Goal: Task Accomplishment & Management: Complete application form

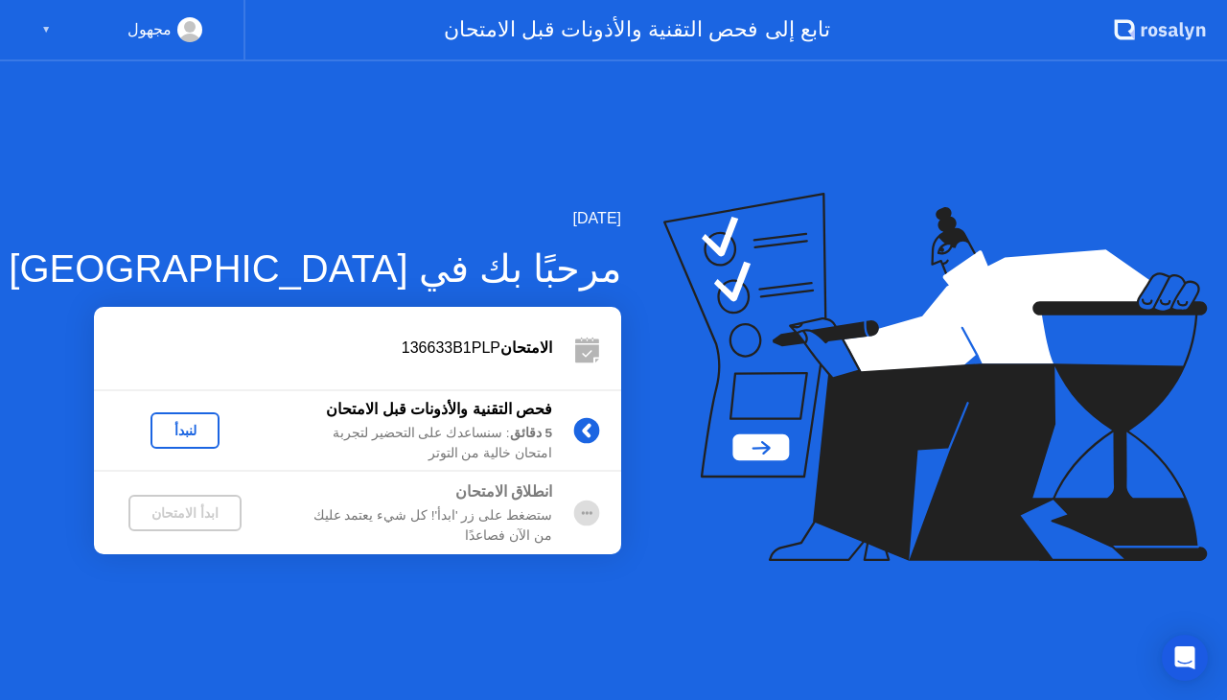
click at [176, 512] on div "ابدأ الامتحان" at bounding box center [185, 512] width 98 height 15
click at [172, 430] on div "لنبدأ" at bounding box center [185, 430] width 54 height 15
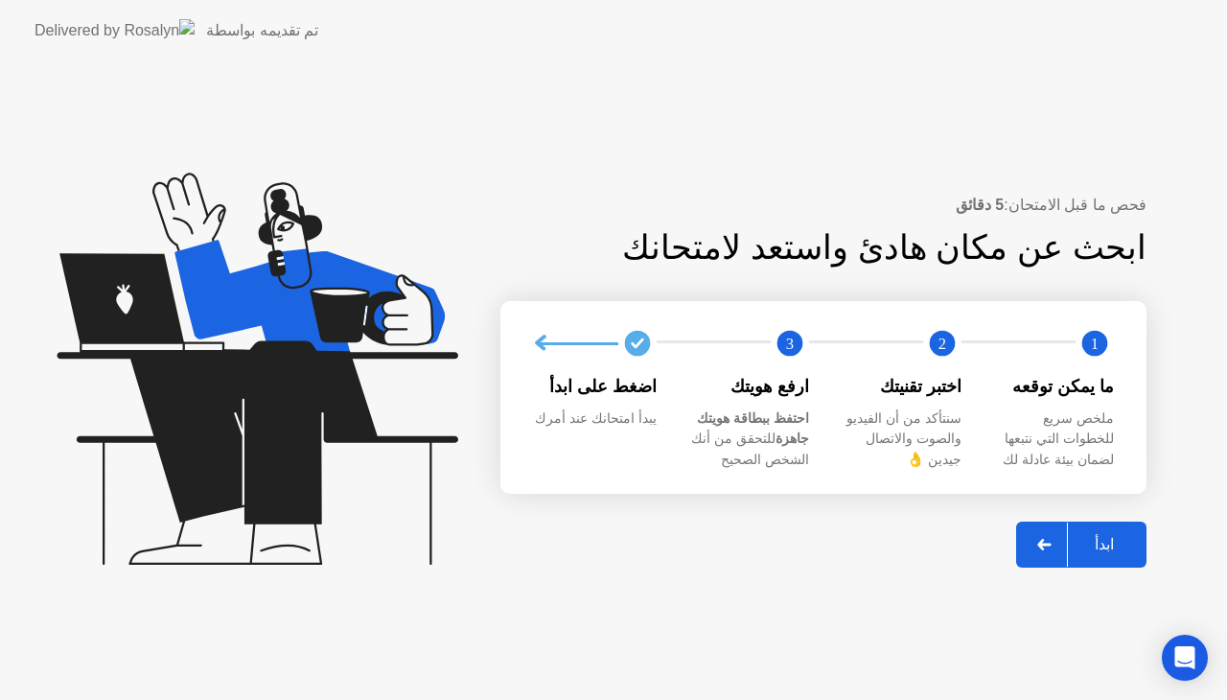
click at [1117, 540] on div "ابدأ" at bounding box center [1104, 544] width 73 height 18
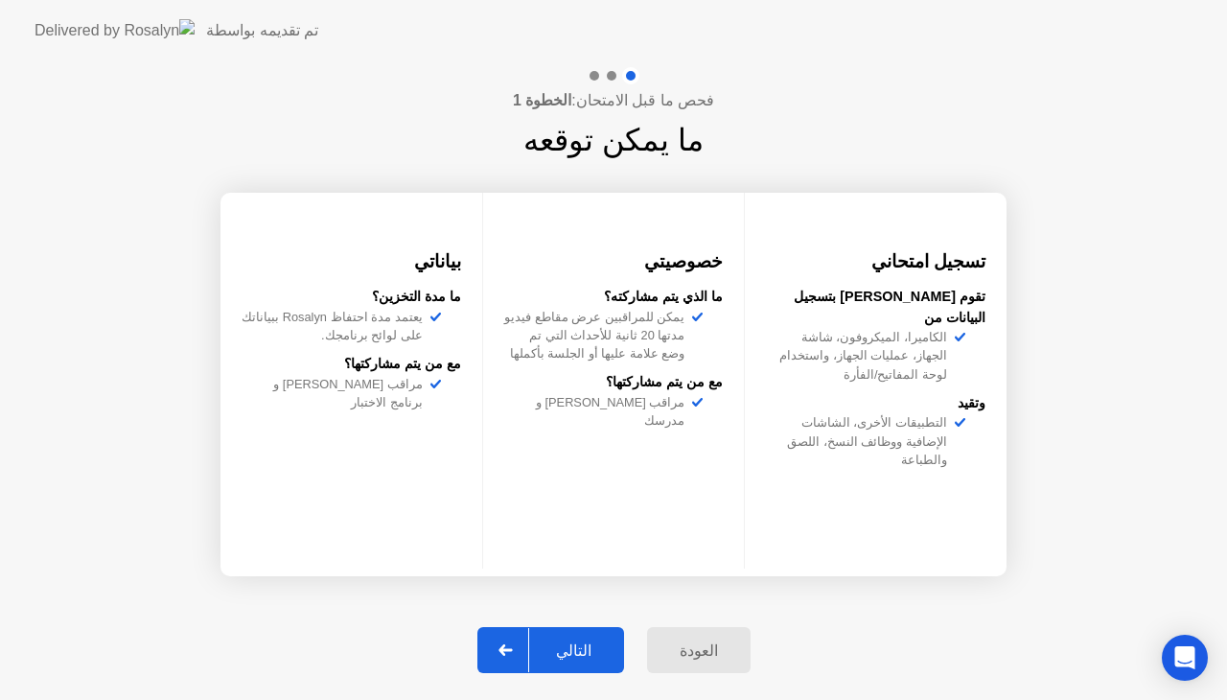
click at [599, 650] on div "التالي" at bounding box center [573, 650] width 89 height 18
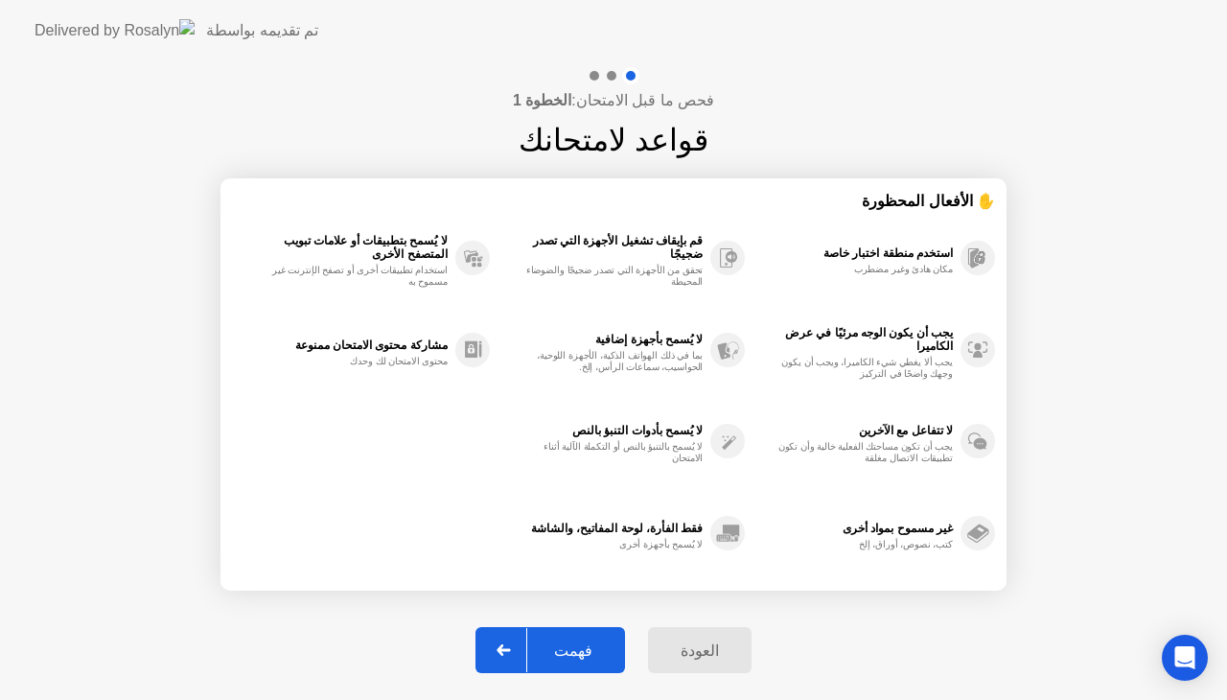
click at [599, 650] on div "فهمت" at bounding box center [573, 650] width 92 height 18
select select "**********"
select select "*******"
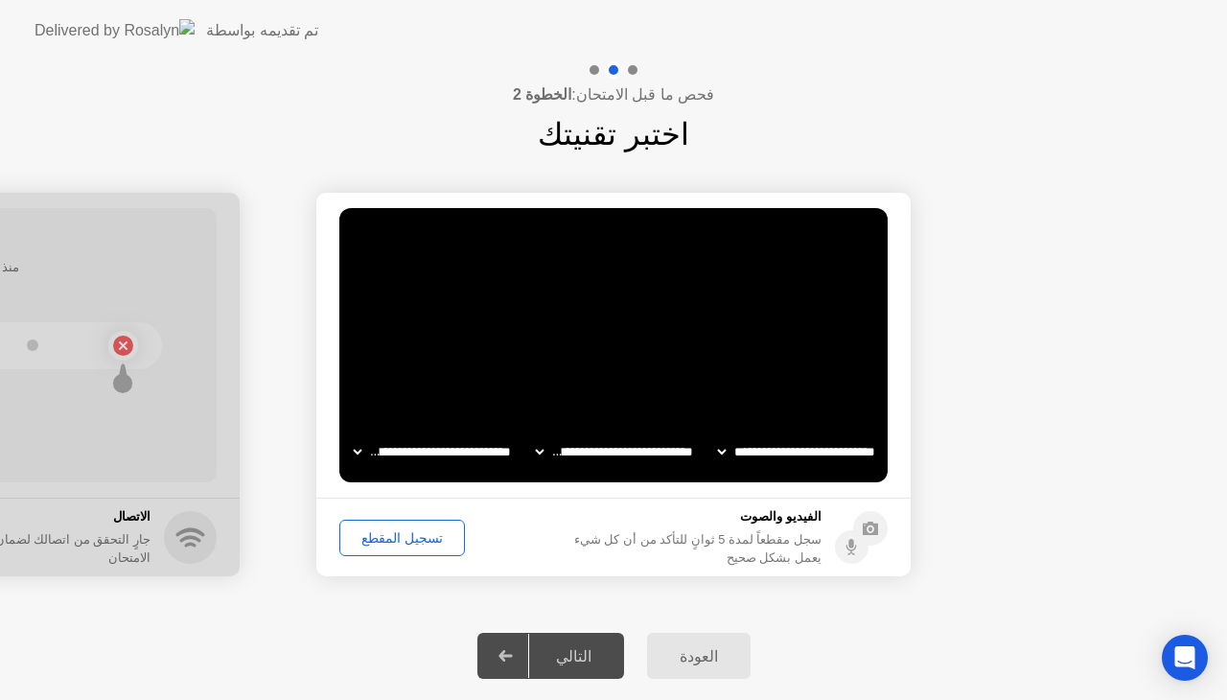
click at [584, 647] on div "التالي" at bounding box center [573, 656] width 89 height 18
click at [519, 647] on div at bounding box center [506, 655] width 46 height 44
click at [400, 533] on div "تسجيل المقطع" at bounding box center [402, 537] width 112 height 15
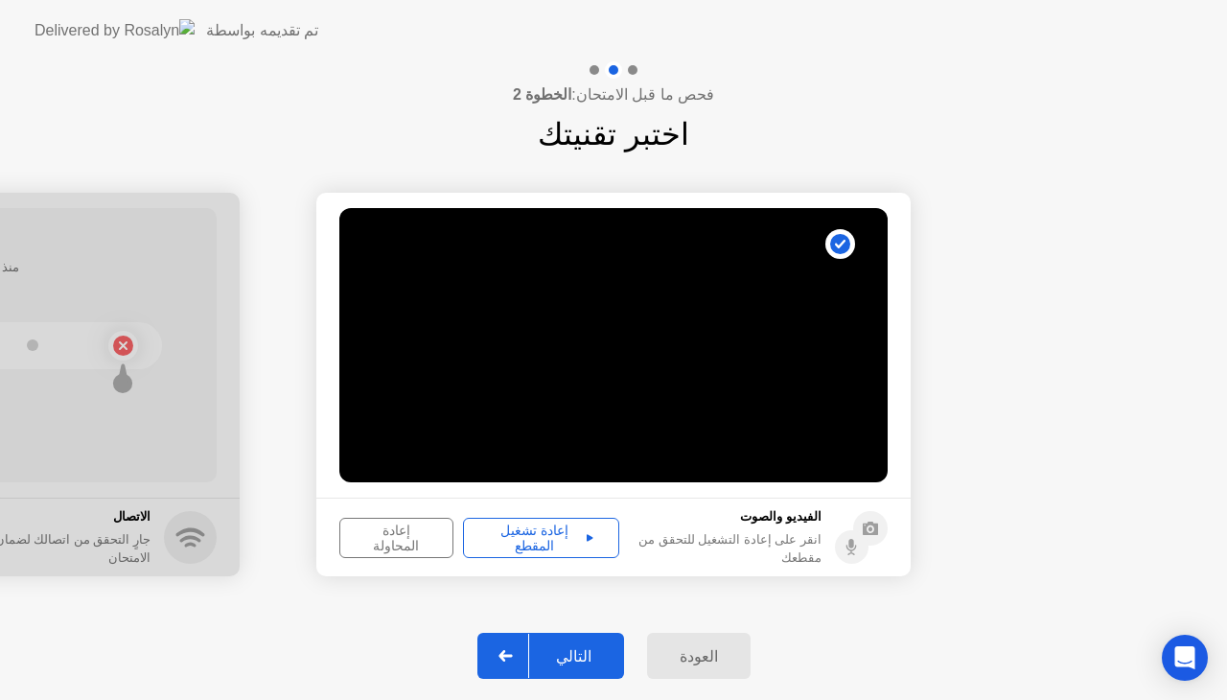
click at [554, 529] on div "إعادة تشغيل المقطع" at bounding box center [541, 537] width 143 height 31
click at [512, 656] on icon at bounding box center [504, 656] width 13 height 12
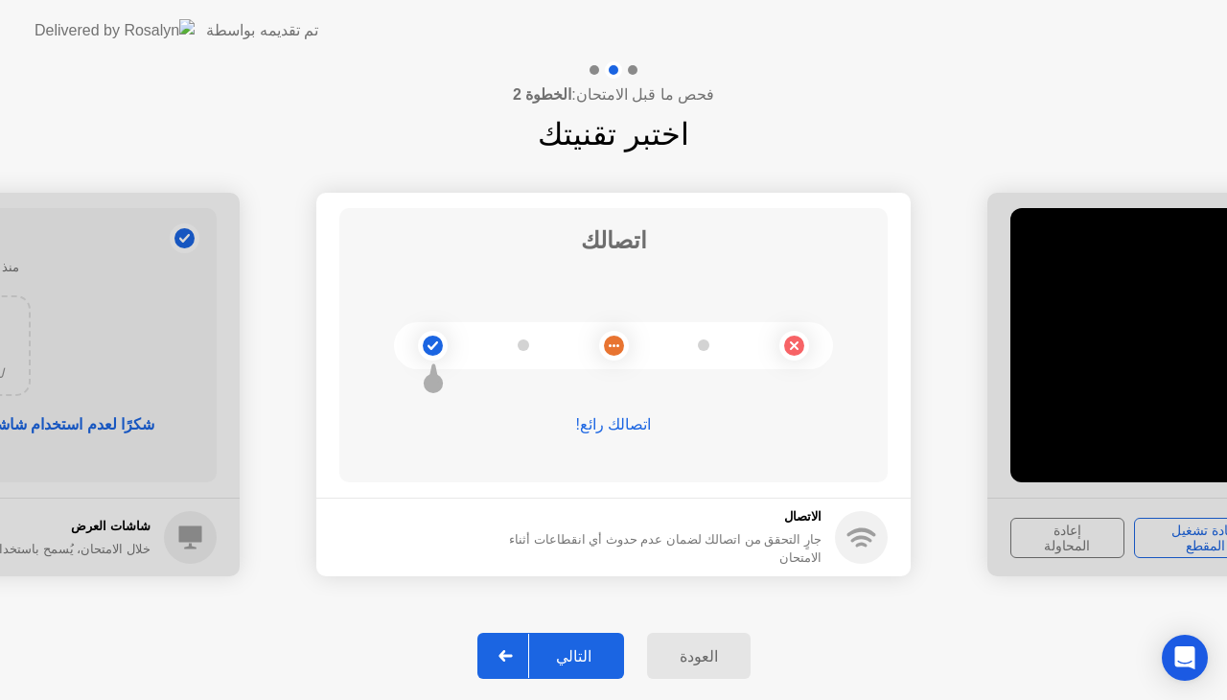
click at [512, 656] on icon at bounding box center [504, 656] width 13 height 12
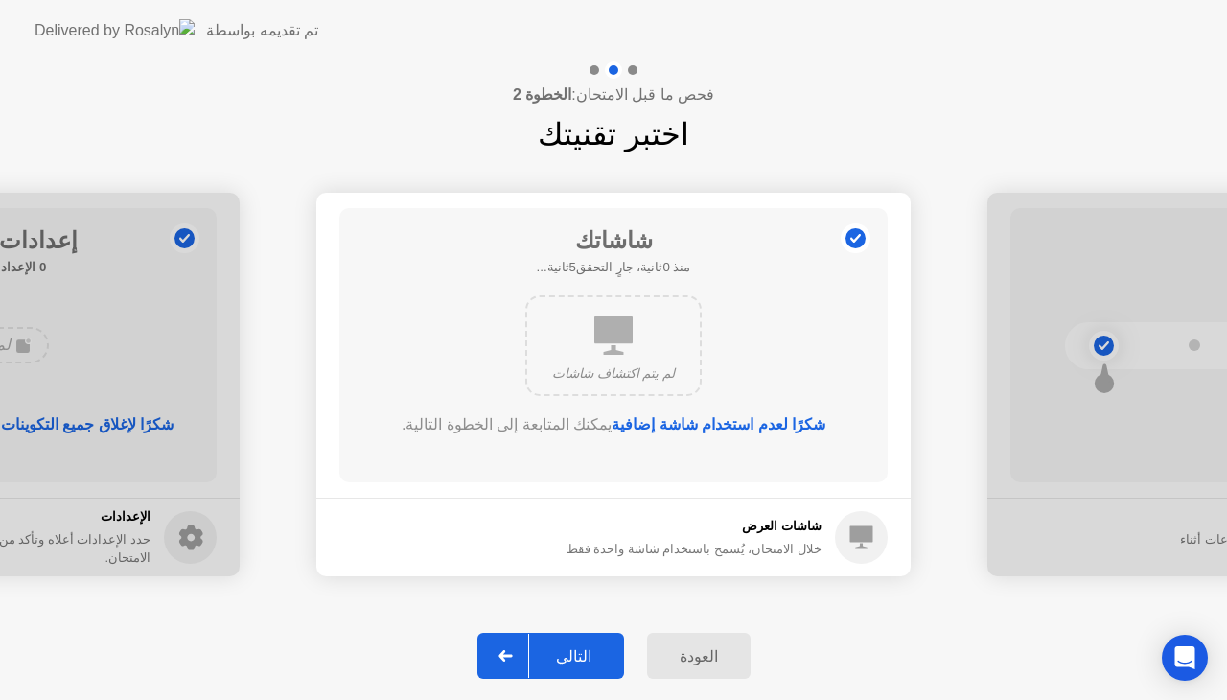
click at [512, 656] on icon at bounding box center [504, 656] width 13 height 12
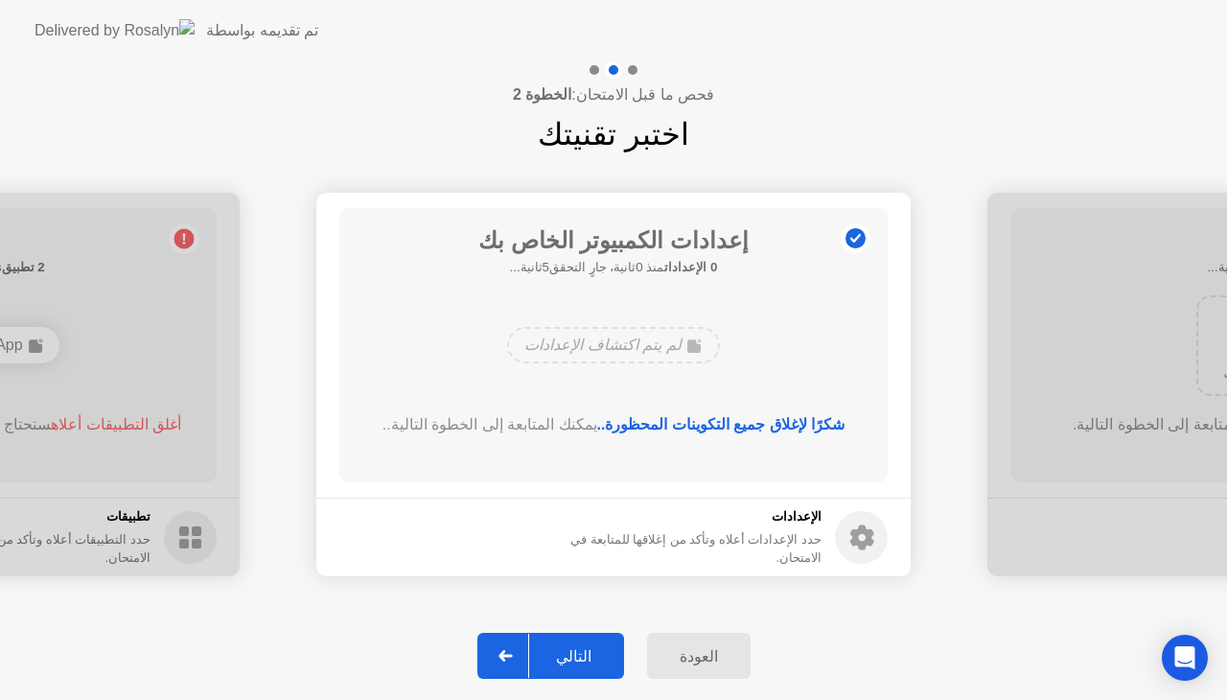
click at [512, 656] on icon at bounding box center [504, 656] width 13 height 12
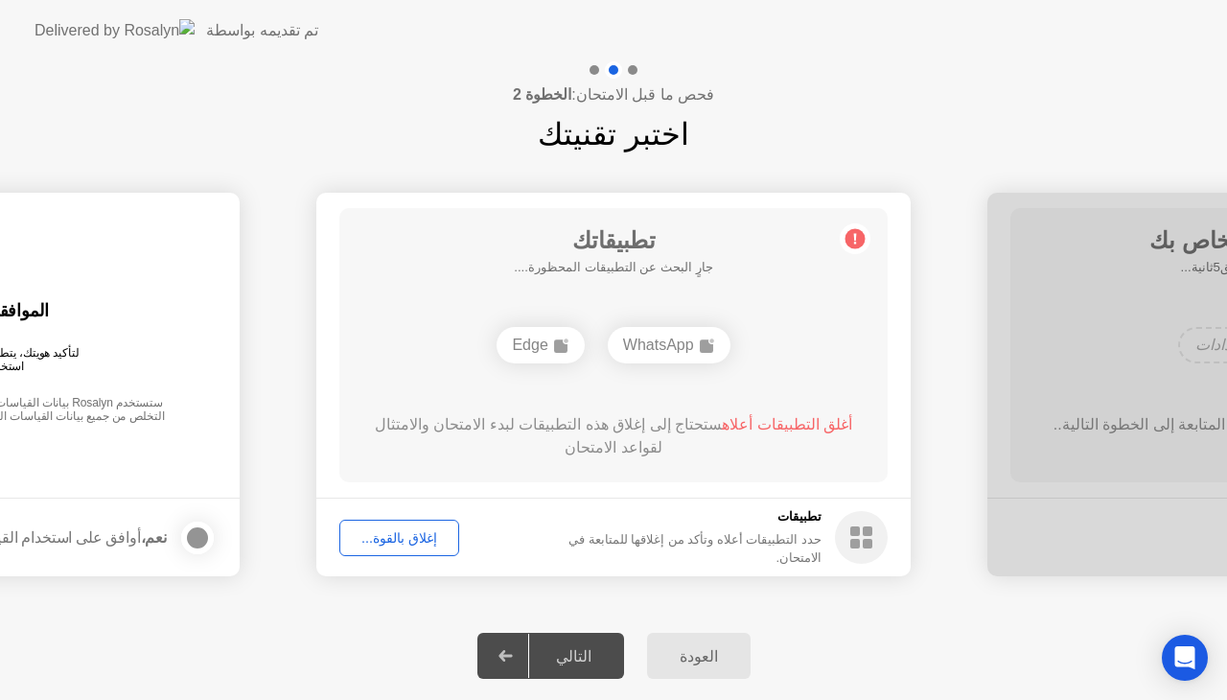
click at [512, 656] on icon at bounding box center [504, 656] width 13 height 12
click at [393, 533] on div "إغلاق بالقوة..." at bounding box center [399, 537] width 106 height 15
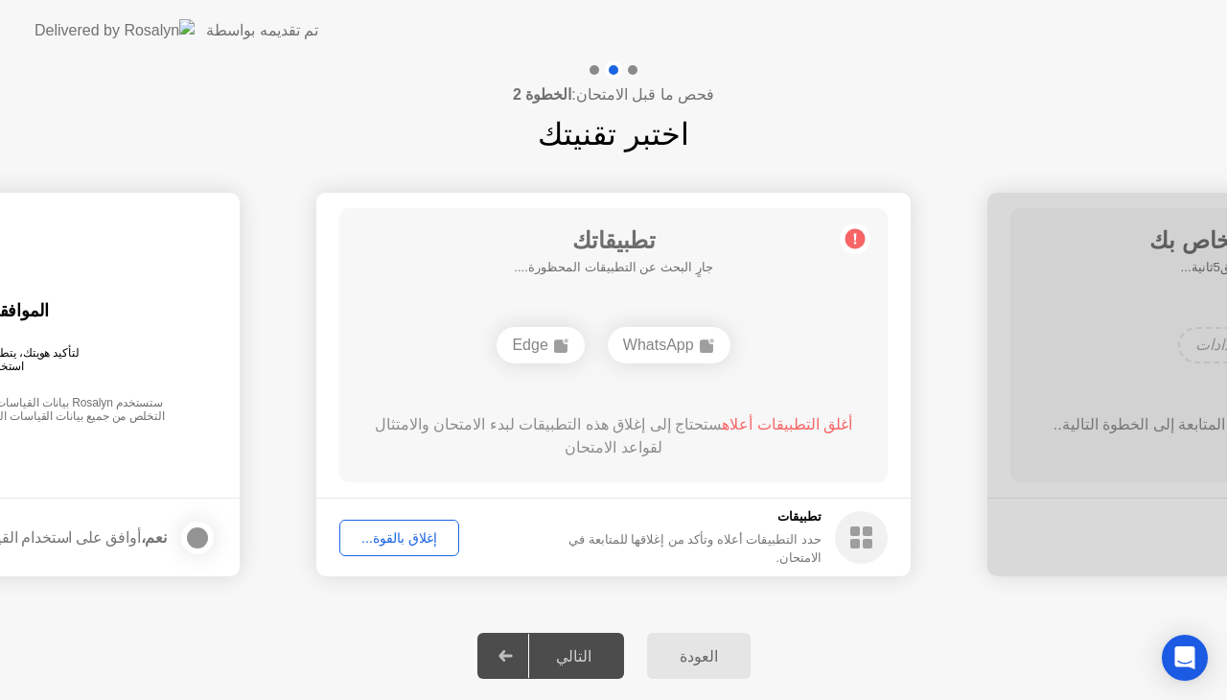
click at [771, 424] on span "أغلق التطبيقات أعلاه" at bounding box center [787, 424] width 130 height 16
click at [851, 240] on circle at bounding box center [855, 239] width 20 height 20
click at [614, 347] on div "Edge" at bounding box center [612, 345] width 87 height 36
click at [626, 336] on div "Edge" at bounding box center [612, 345] width 87 height 36
click at [778, 426] on span "أغلق التطبيق أعلاه" at bounding box center [801, 424] width 116 height 16
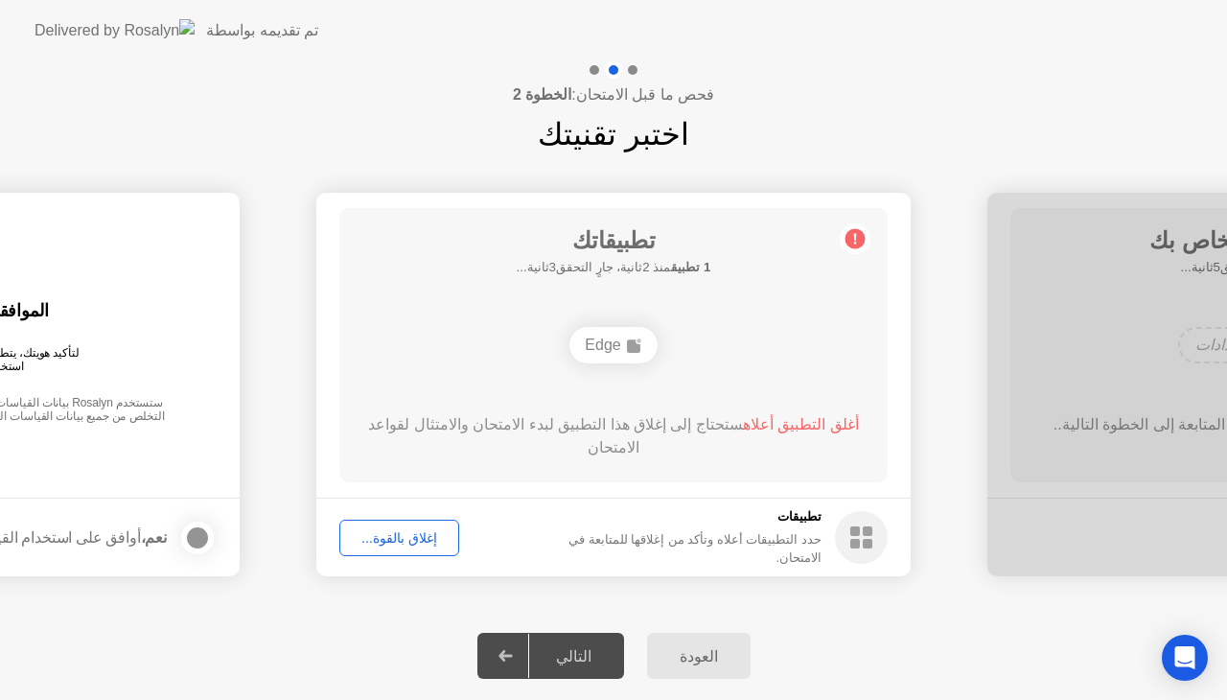
click at [851, 234] on circle at bounding box center [855, 239] width 20 height 20
click at [776, 427] on span "أغلق التطبيق أعلاه" at bounding box center [801, 424] width 116 height 16
click at [411, 532] on div "إغلاق بالقوة..." at bounding box center [399, 537] width 106 height 15
click at [861, 226] on icon at bounding box center [855, 238] width 31 height 31
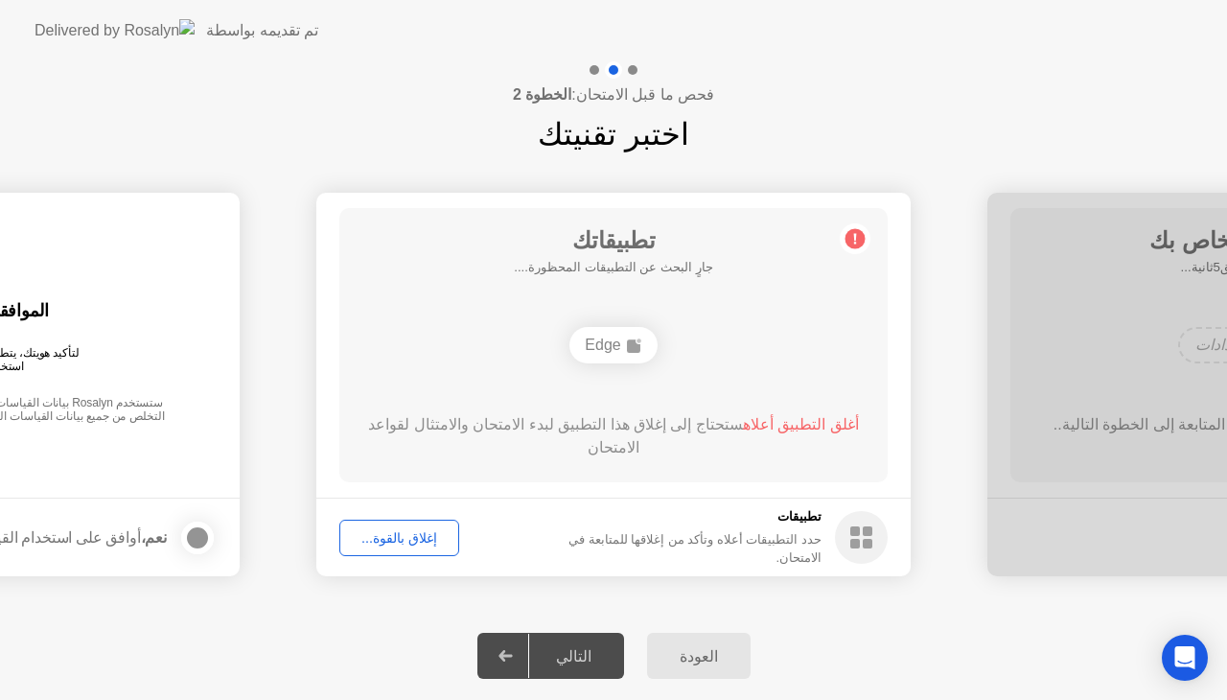
click at [505, 638] on div at bounding box center [506, 655] width 46 height 44
click at [779, 424] on span "أغلق التطبيقات أعلاه" at bounding box center [787, 424] width 130 height 16
click at [345, 547] on button "إغلاق بالقوة..." at bounding box center [399, 537] width 120 height 36
click at [792, 411] on div "تطبيقاتك جارٍ البحث عن التطبيقات المحظورة.... Edge أغلق التطبيق أعلاه ستحتاج إل…" at bounding box center [613, 345] width 548 height 274
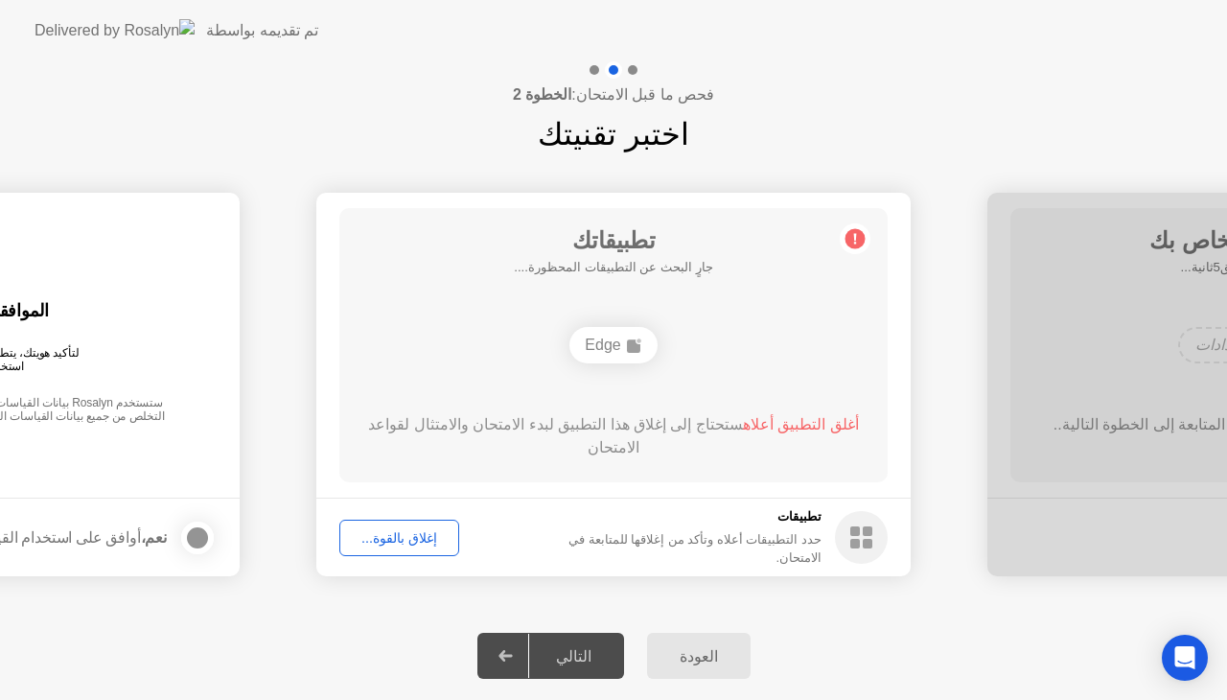
click at [792, 418] on span "أغلق التطبيق أعلاه" at bounding box center [801, 424] width 116 height 16
click at [405, 542] on div "إغلاق بالقوة..." at bounding box center [399, 537] width 106 height 15
click at [803, 422] on span "أغلق التطبيق أعلاه" at bounding box center [801, 424] width 116 height 16
click at [418, 505] on footer "تطبيقات حدد التطبيقات أعلاه وتأكد من إغلاقها للمتابعة في الامتحان. إغلاق بالقوة…" at bounding box center [613, 536] width 594 height 79
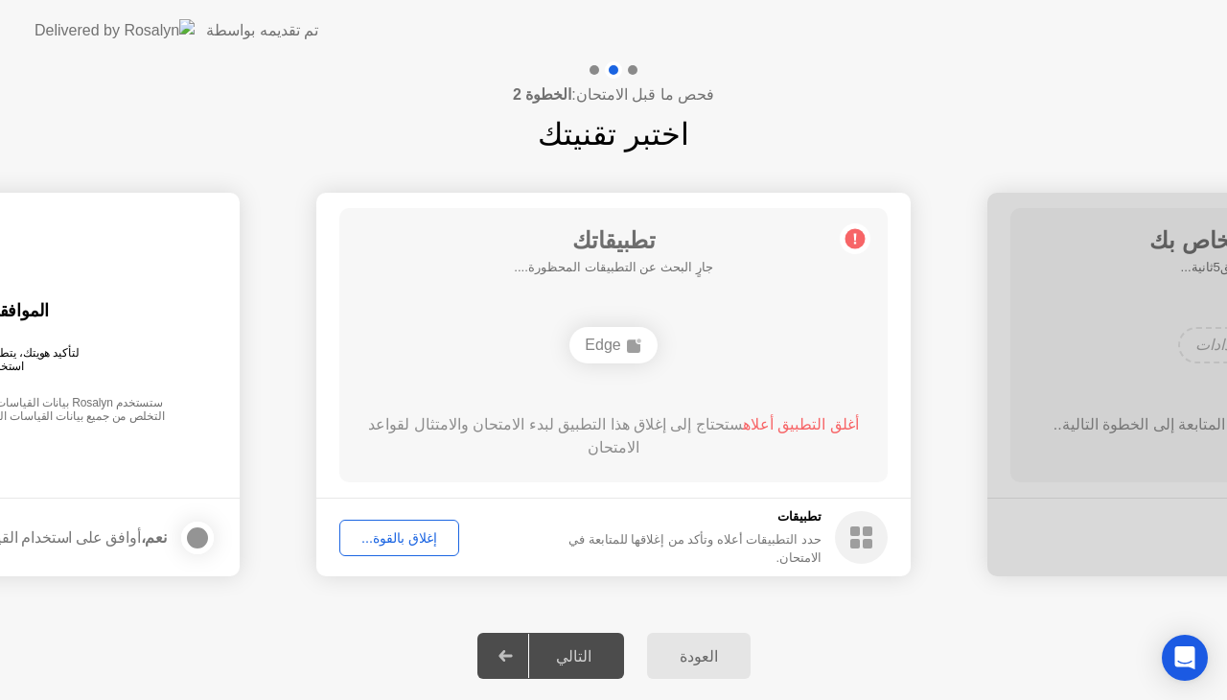
click at [415, 538] on div "إغلاق بالقوة..." at bounding box center [399, 537] width 106 height 15
click at [391, 534] on div "إغلاق بالقوة..." at bounding box center [399, 537] width 106 height 15
click at [509, 657] on icon at bounding box center [505, 656] width 14 height 12
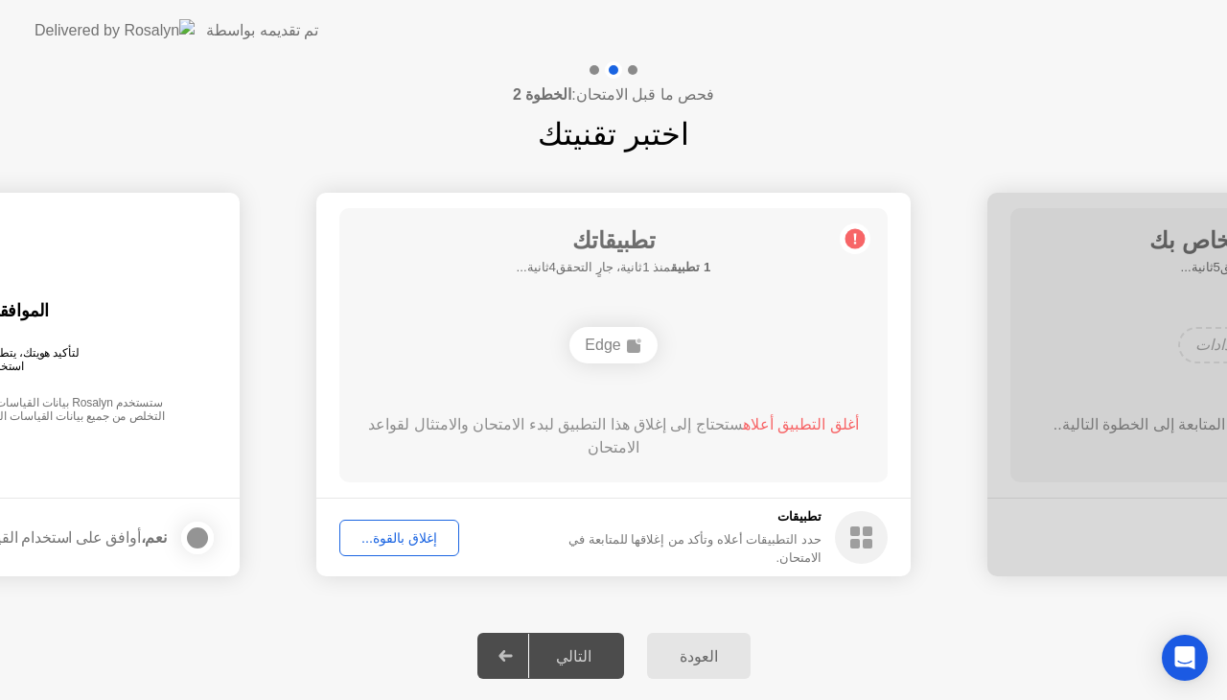
click at [509, 657] on icon at bounding box center [505, 656] width 14 height 12
click at [402, 524] on button "إغلاق بالقوة..." at bounding box center [399, 537] width 120 height 36
click at [387, 534] on div "إغلاق بالقوة..." at bounding box center [399, 537] width 106 height 15
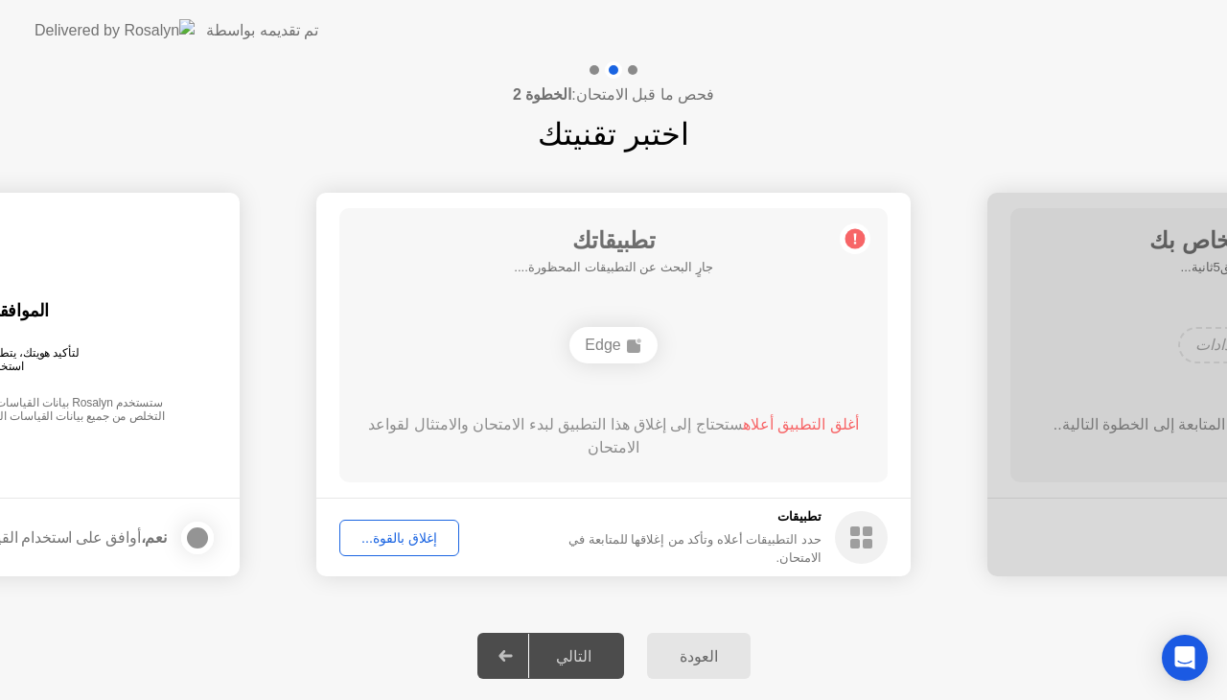
click at [513, 659] on icon at bounding box center [505, 656] width 14 height 12
click at [391, 539] on div "إغلاق بالقوة..." at bounding box center [399, 537] width 106 height 15
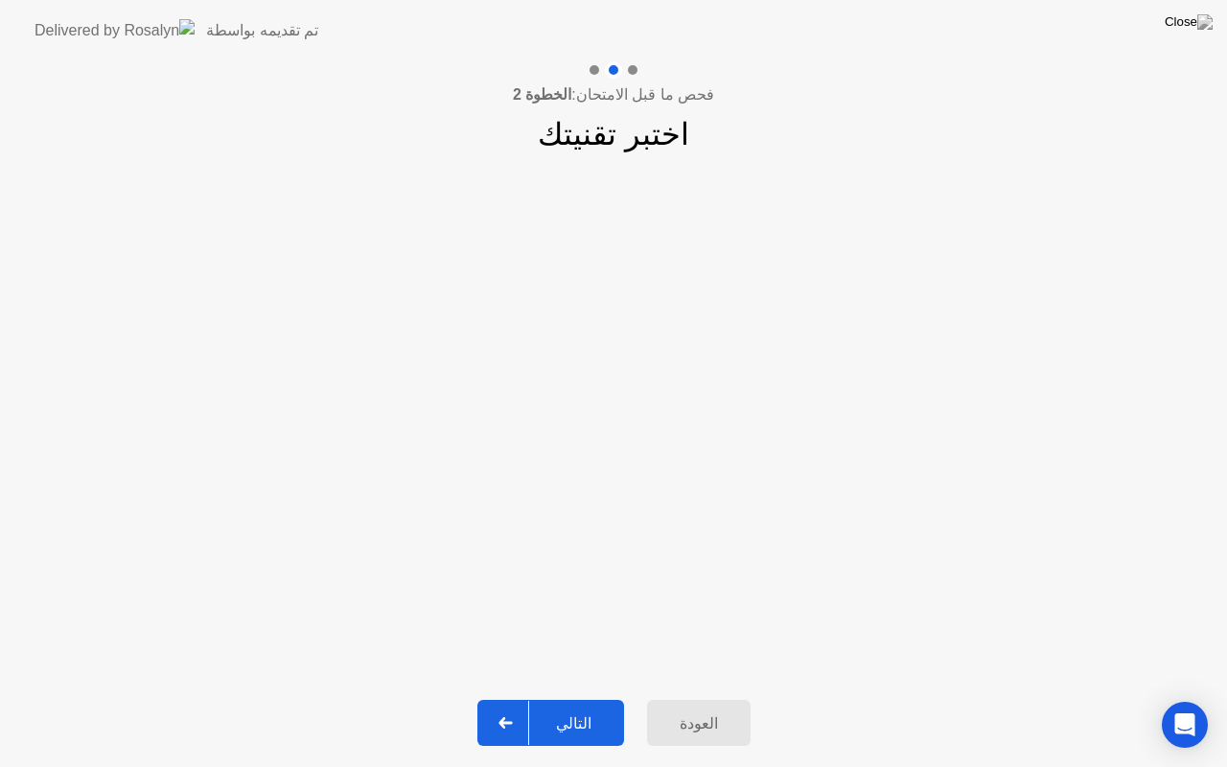
click at [506, 699] on div at bounding box center [506, 723] width 46 height 44
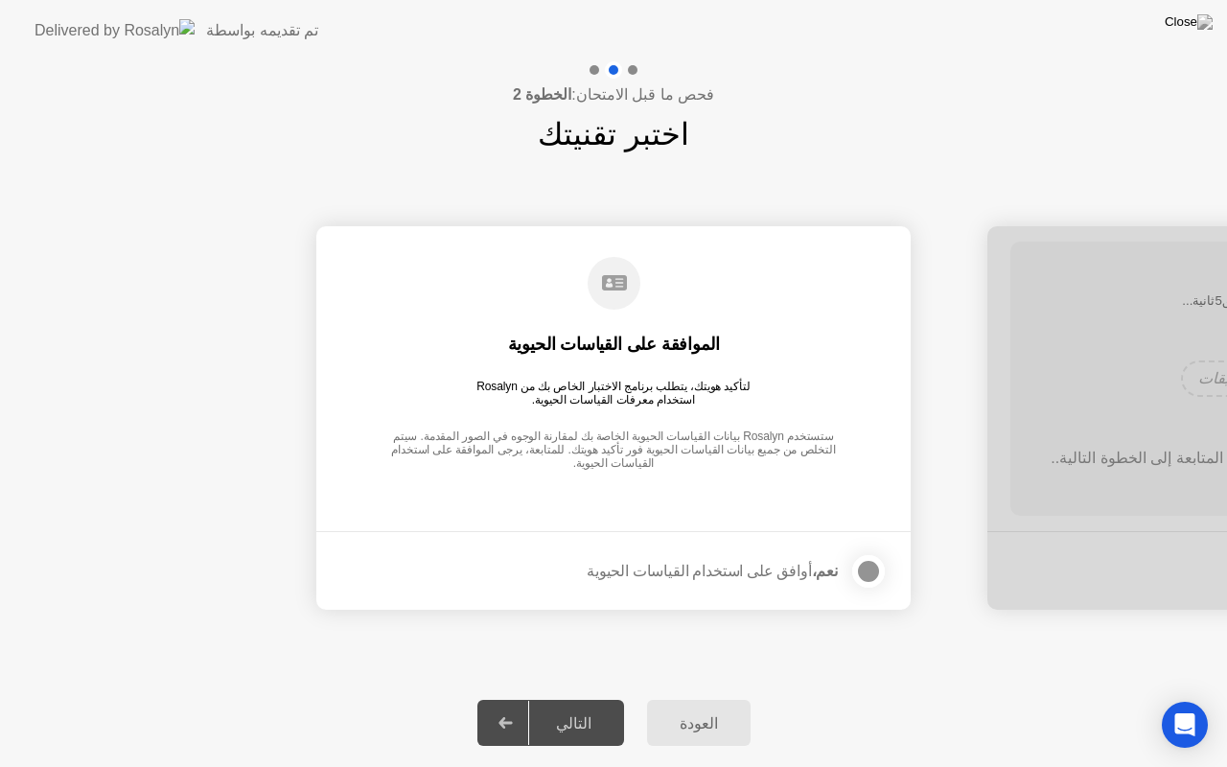
click at [864, 566] on div at bounding box center [868, 571] width 23 height 23
click at [511, 699] on icon at bounding box center [504, 723] width 13 height 12
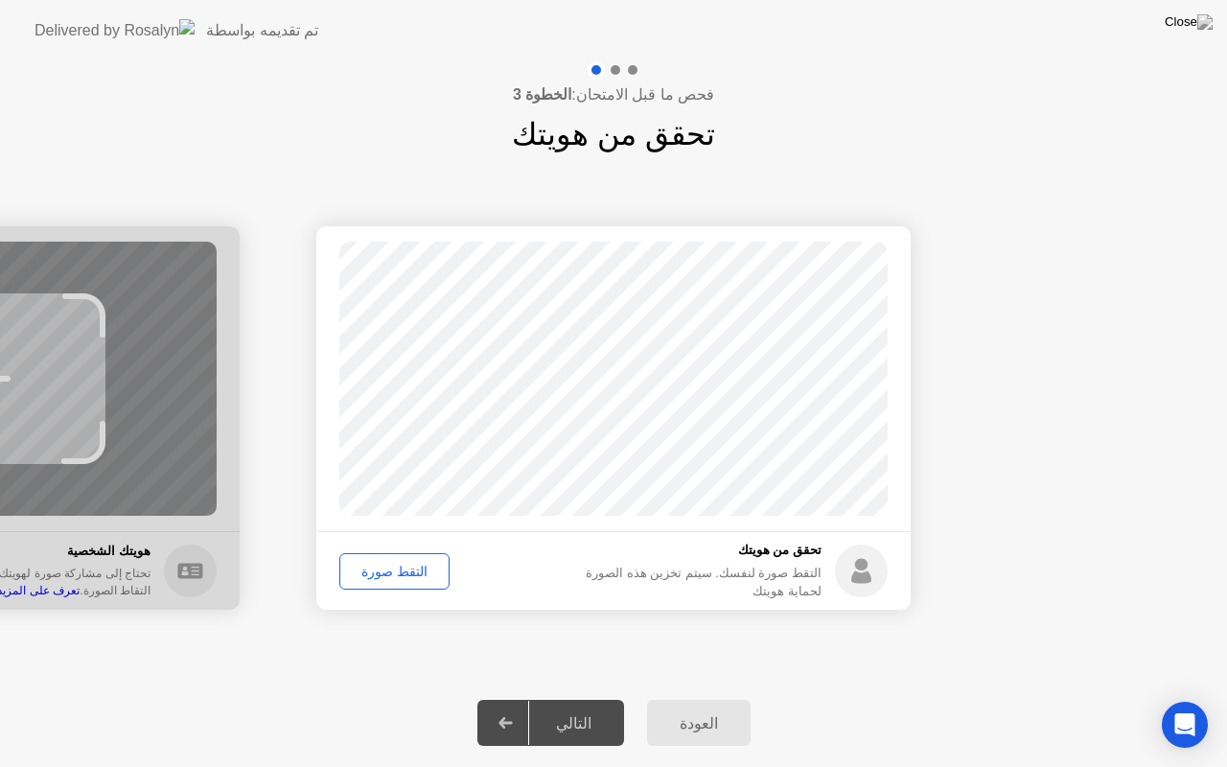
click at [383, 575] on div "التقط صورة" at bounding box center [394, 571] width 97 height 15
click at [395, 569] on div "إعادة الالتقاط" at bounding box center [398, 571] width 104 height 15
click at [395, 569] on div "التقط صورة" at bounding box center [394, 571] width 97 height 15
click at [512, 699] on icon at bounding box center [504, 723] width 13 height 12
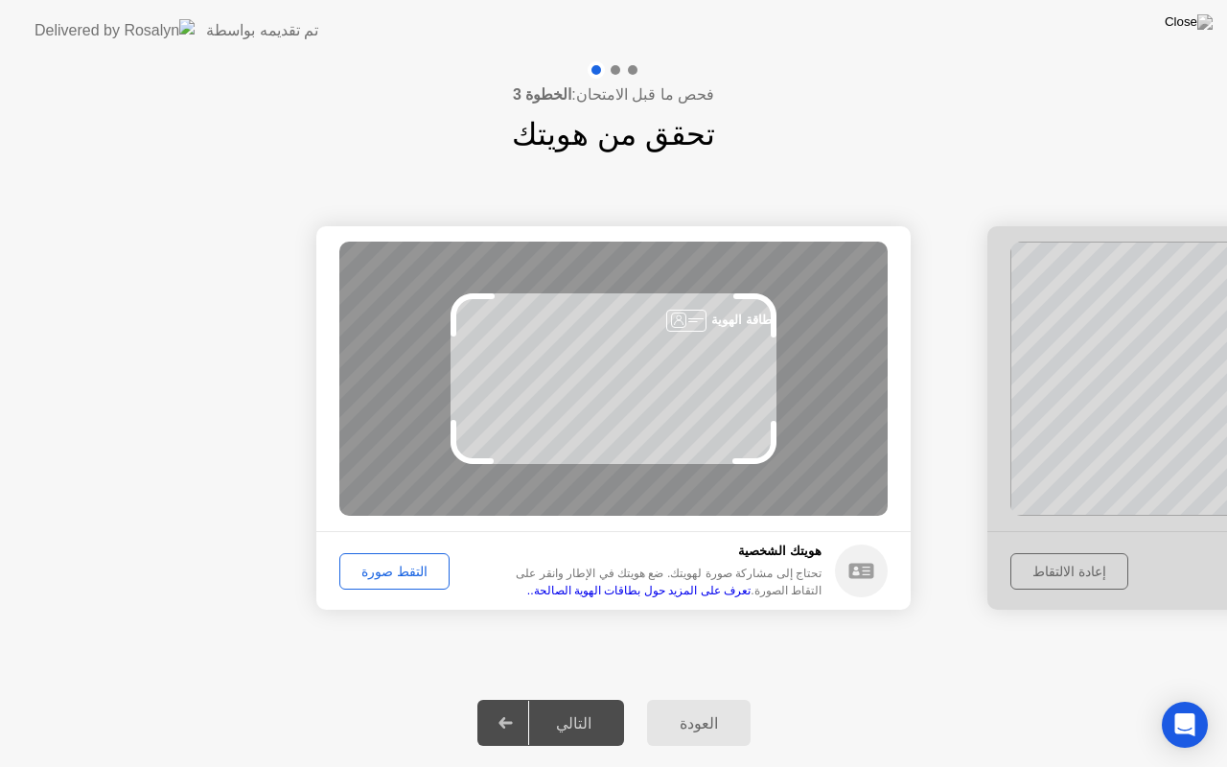
click at [385, 564] on div "التقط صورة" at bounding box center [394, 571] width 97 height 15
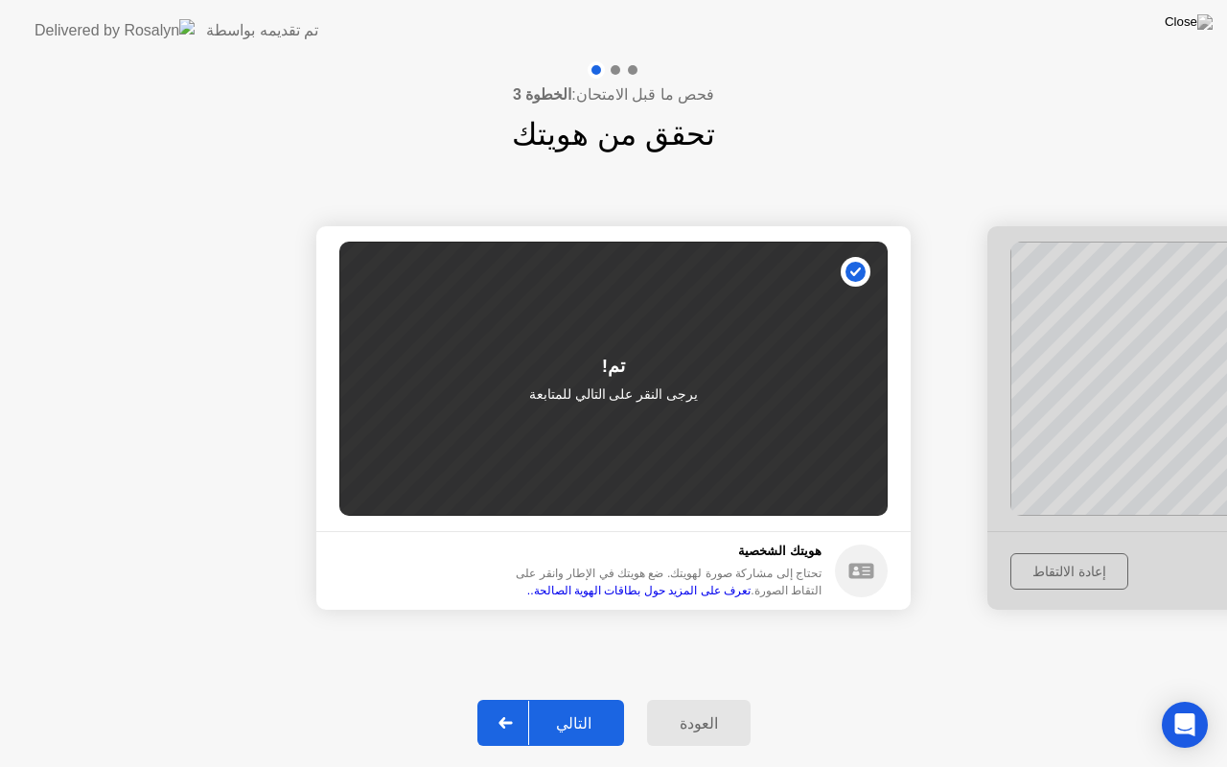
click at [510, 699] on icon at bounding box center [505, 723] width 14 height 12
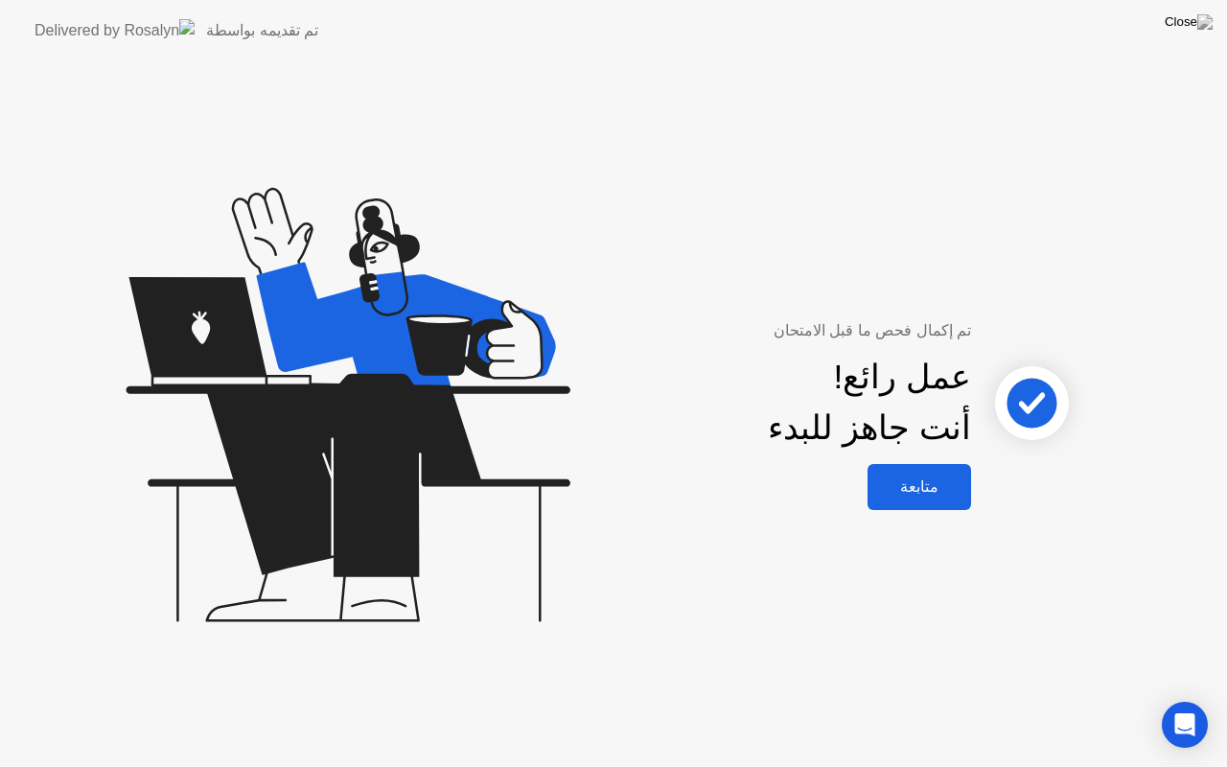
click at [928, 480] on div "متابعة" at bounding box center [919, 486] width 92 height 18
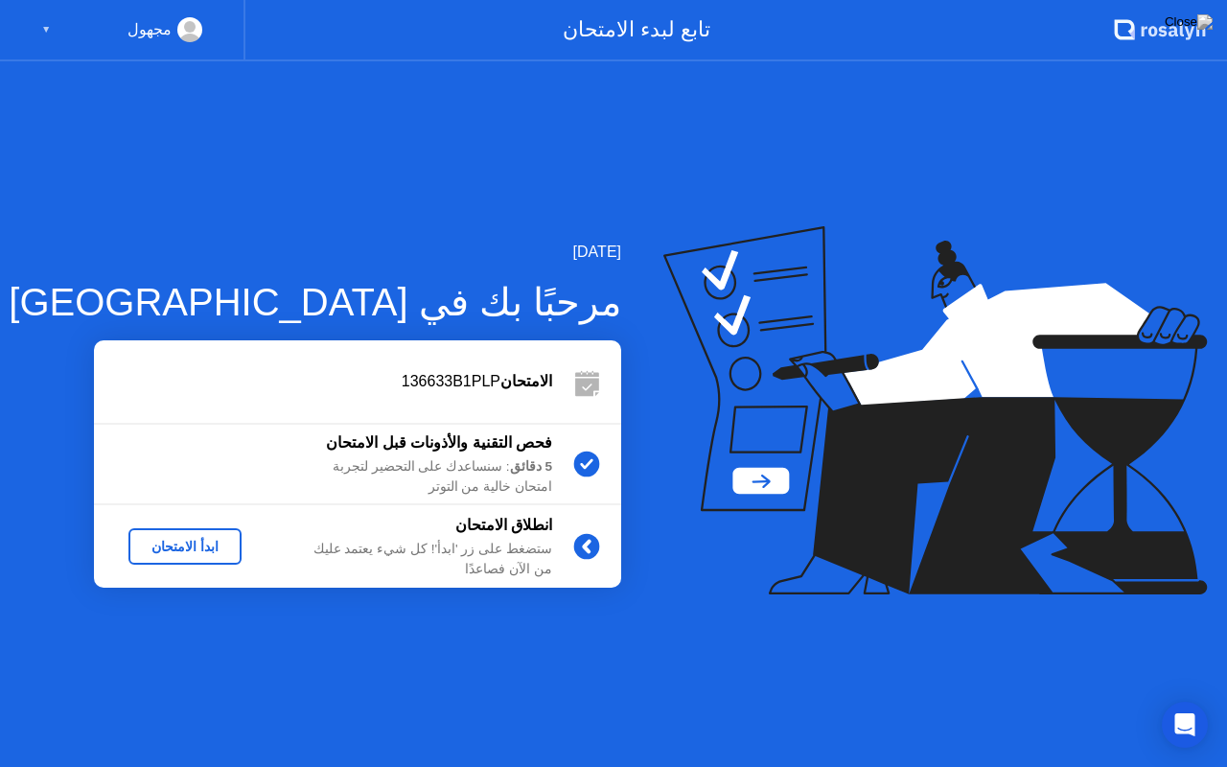
click at [189, 543] on div "ابدأ الامتحان" at bounding box center [185, 546] width 98 height 15
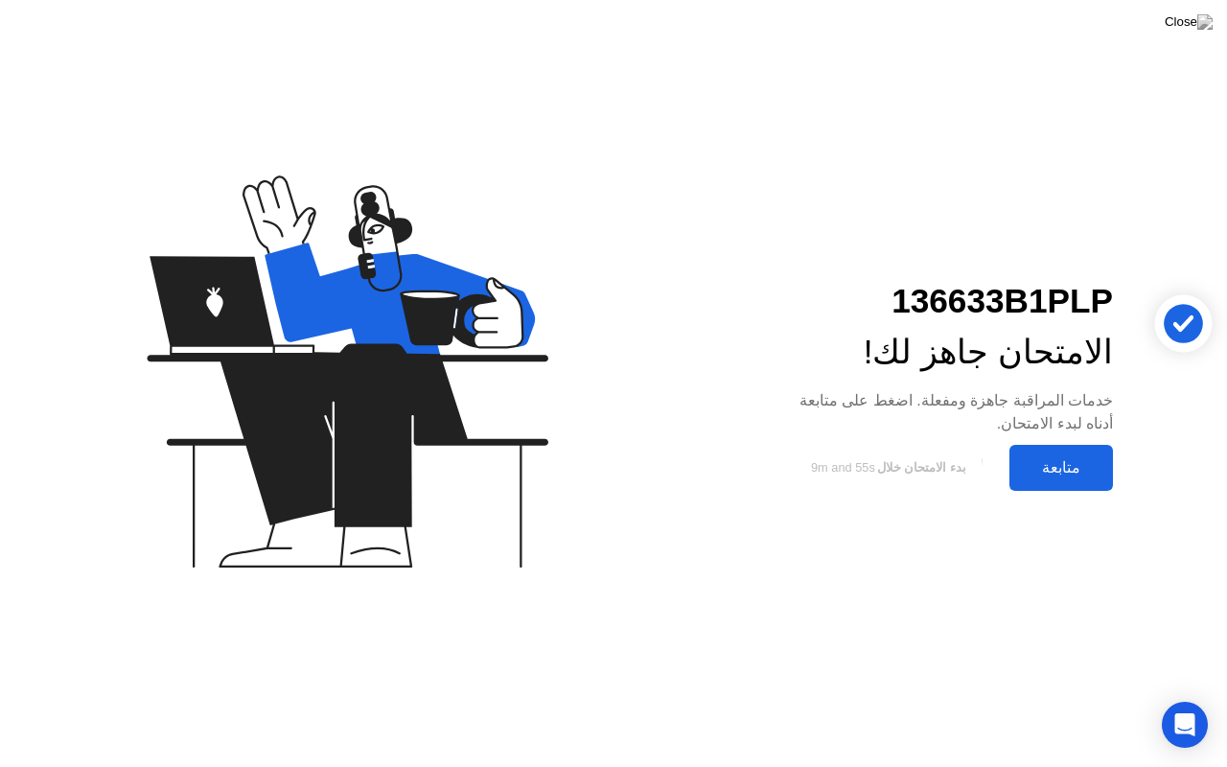
click at [1058, 471] on div "متابعة" at bounding box center [1061, 467] width 92 height 18
